Goal: Navigation & Orientation: Understand site structure

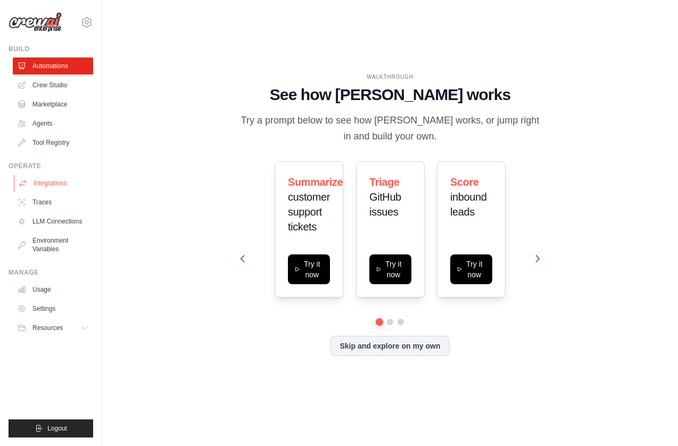
click at [40, 179] on link "Integrations" at bounding box center [54, 183] width 80 height 17
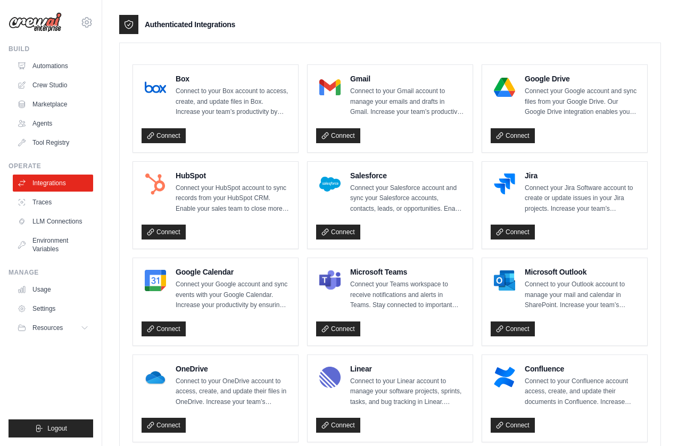
scroll to position [228, 0]
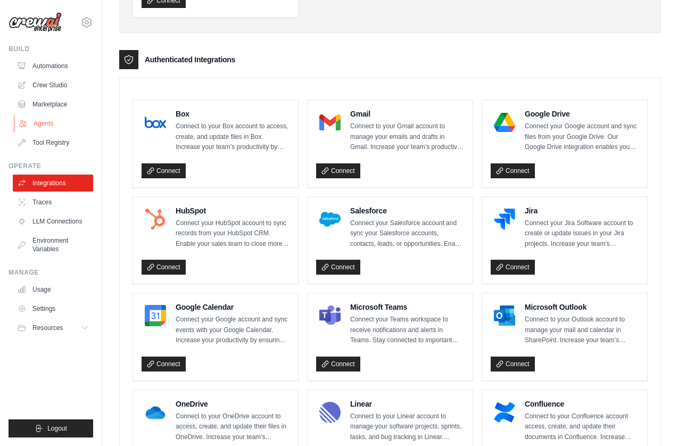
click at [33, 124] on link "Agents" at bounding box center [54, 123] width 80 height 17
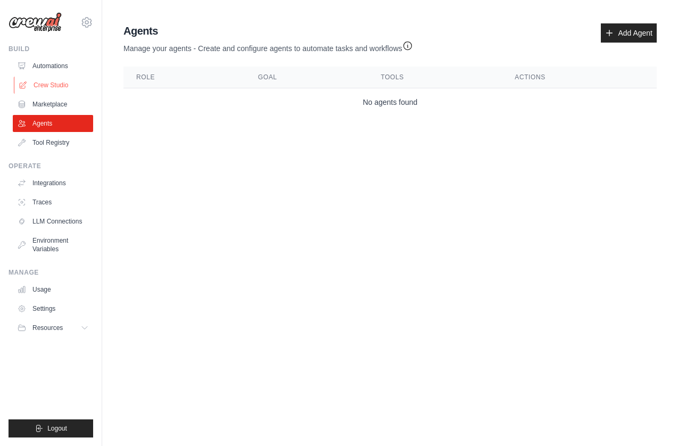
click at [44, 81] on link "Crew Studio" at bounding box center [54, 85] width 80 height 17
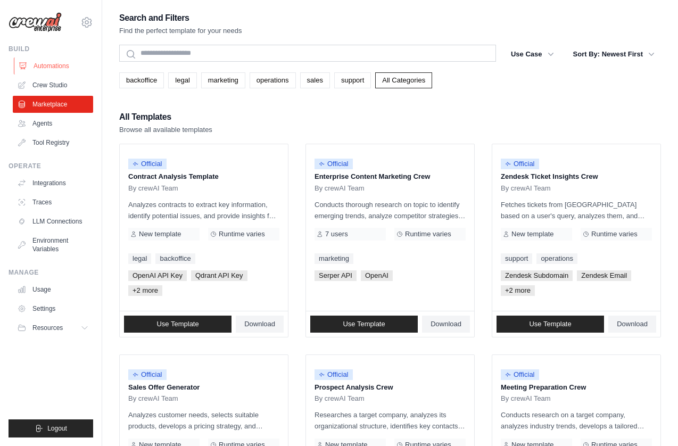
click at [38, 70] on link "Automations" at bounding box center [54, 66] width 80 height 17
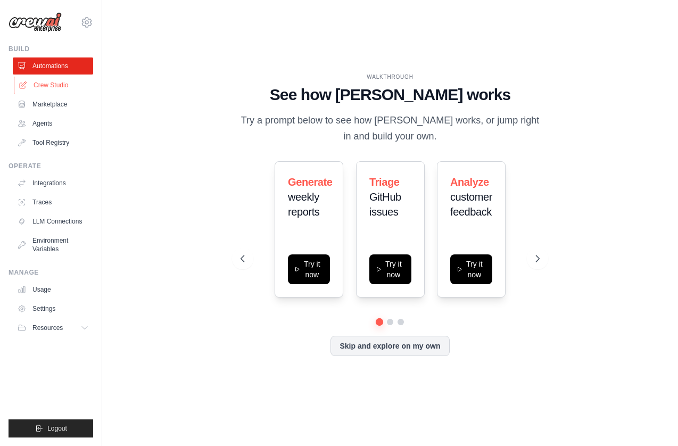
click at [42, 84] on link "Crew Studio" at bounding box center [54, 85] width 80 height 17
